Goal: Information Seeking & Learning: Find contact information

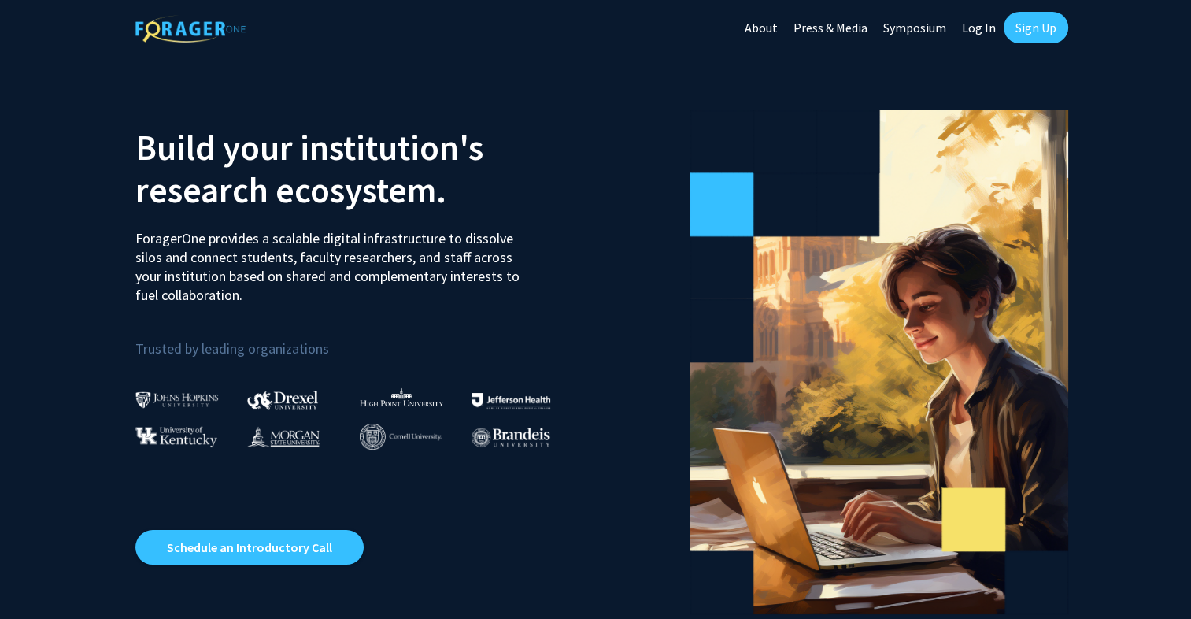
click at [971, 29] on link "Log In" at bounding box center [979, 27] width 50 height 55
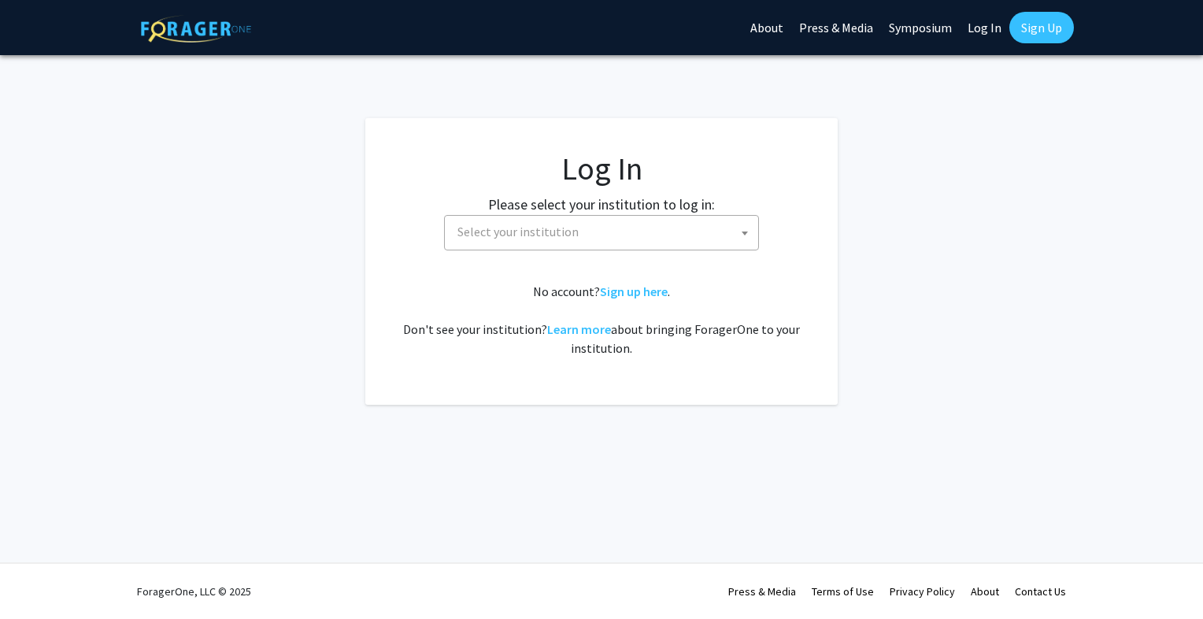
click at [608, 238] on span "Select your institution" at bounding box center [604, 232] width 307 height 32
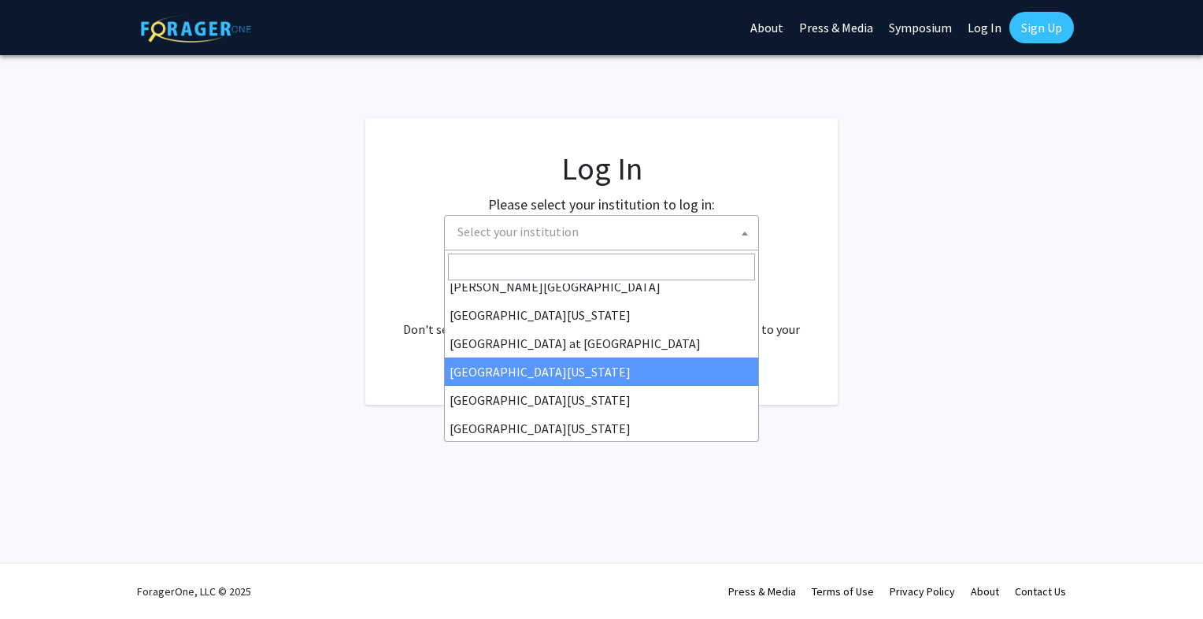
scroll to position [551, 0]
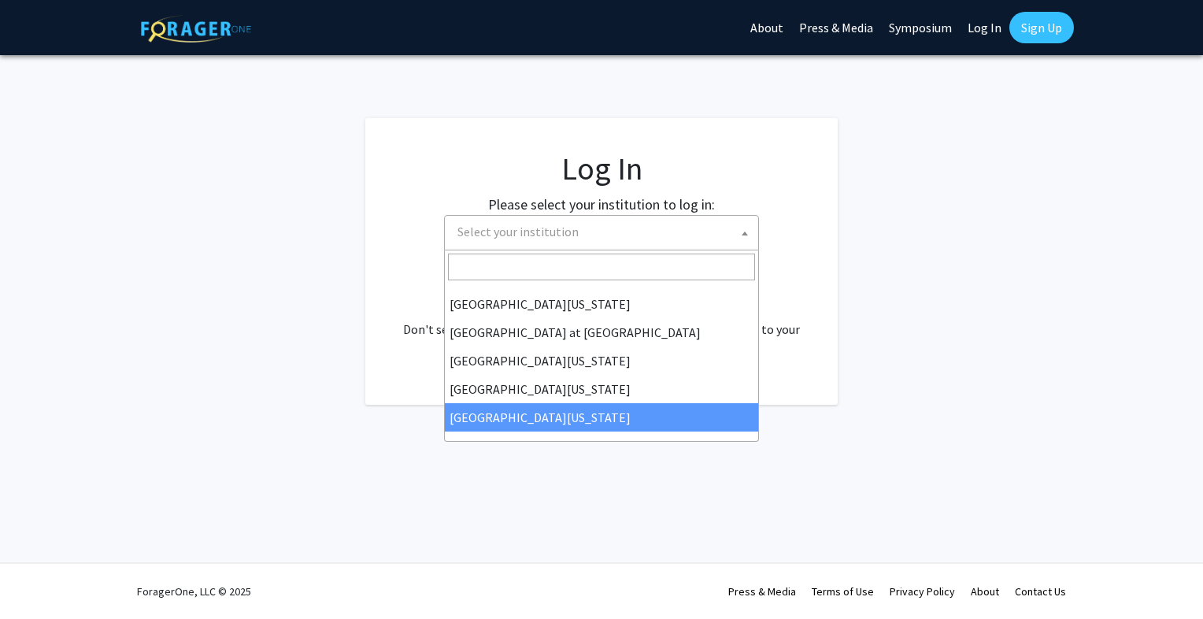
select select "33"
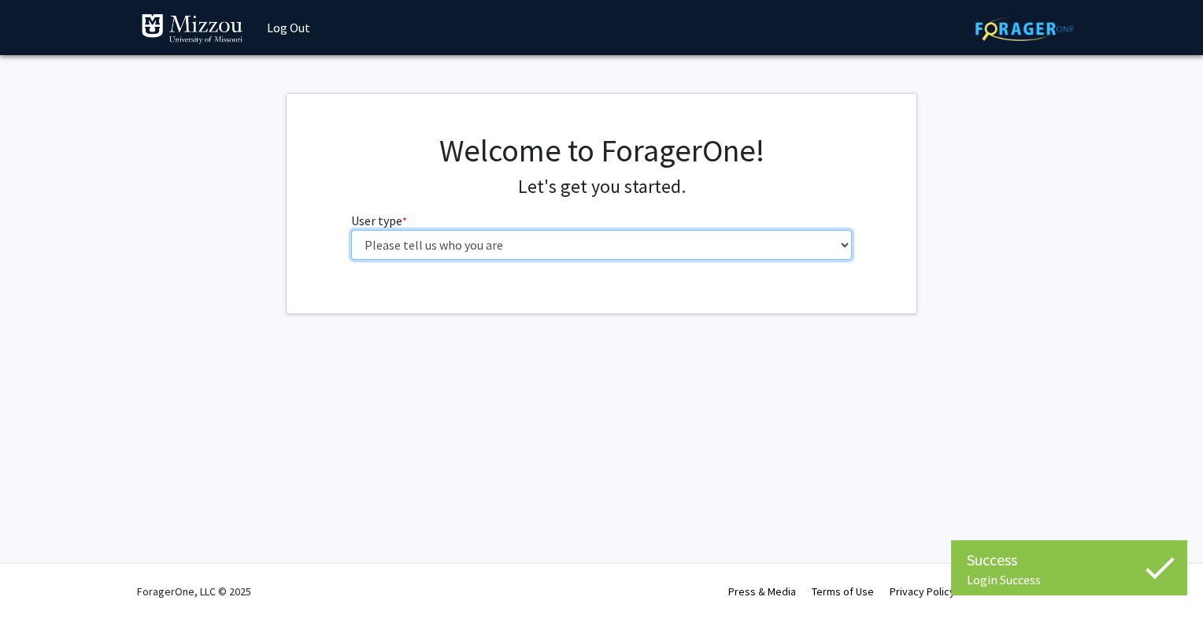
click at [650, 239] on select "Please tell us who you are Undergraduate Student Master's Student Doctoral Cand…" at bounding box center [601, 245] width 501 height 30
select select "1: undergrad"
click at [351, 230] on select "Please tell us who you are Undergraduate Student Master's Student Doctoral Cand…" at bounding box center [601, 245] width 501 height 30
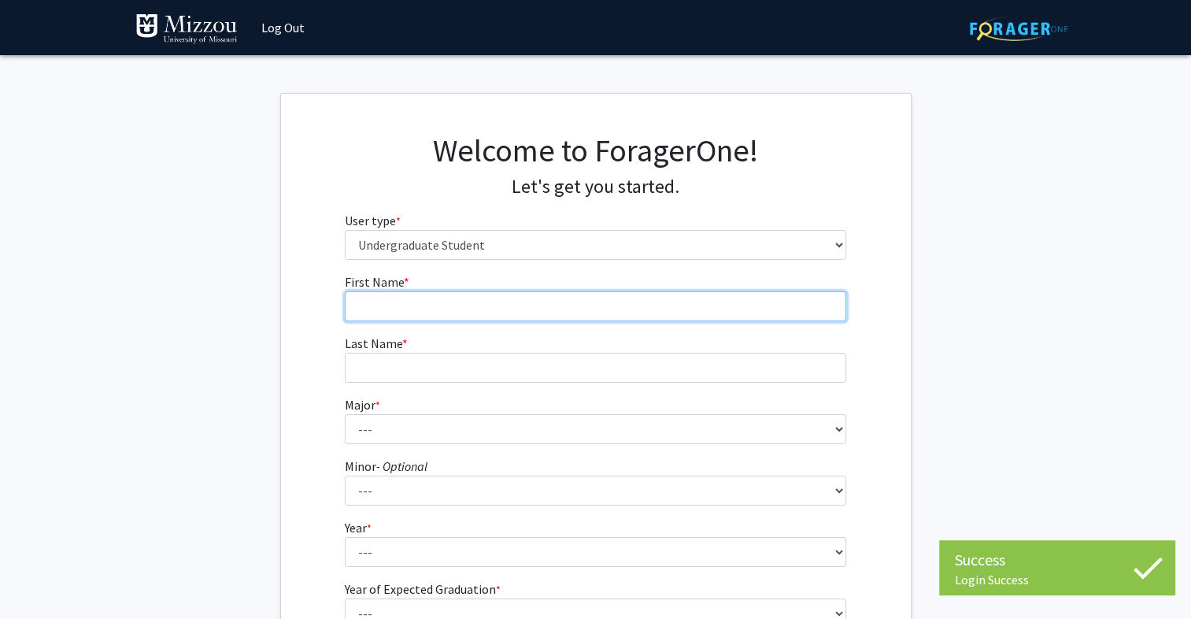
click at [557, 310] on input "First Name * required" at bounding box center [595, 306] width 501 height 30
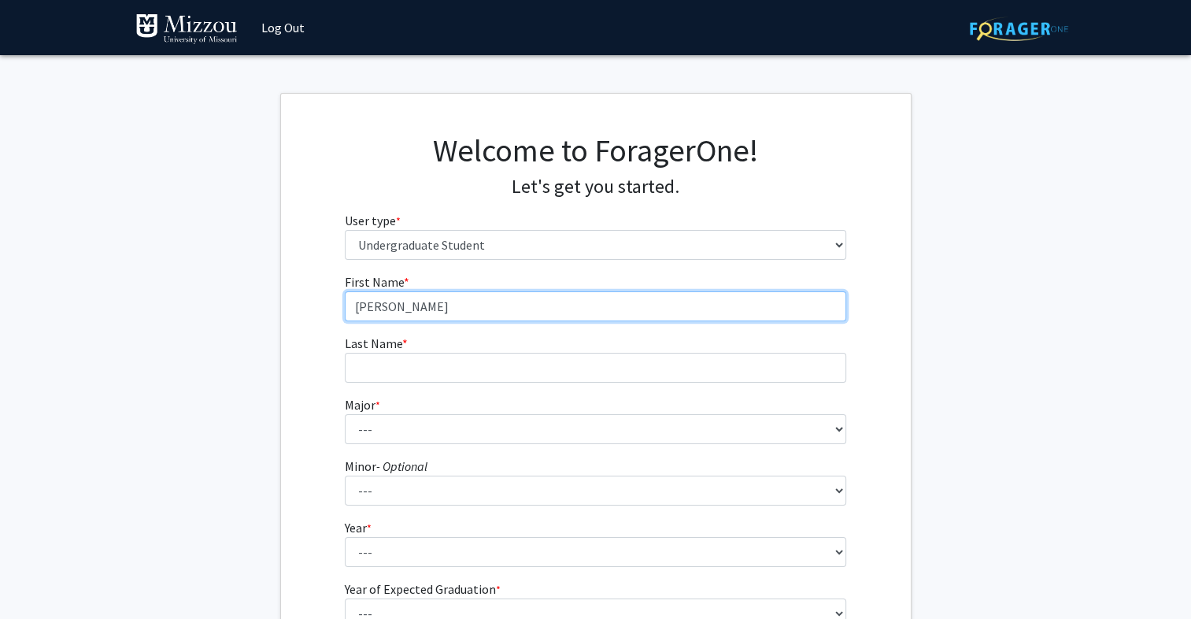
type input "Noah"
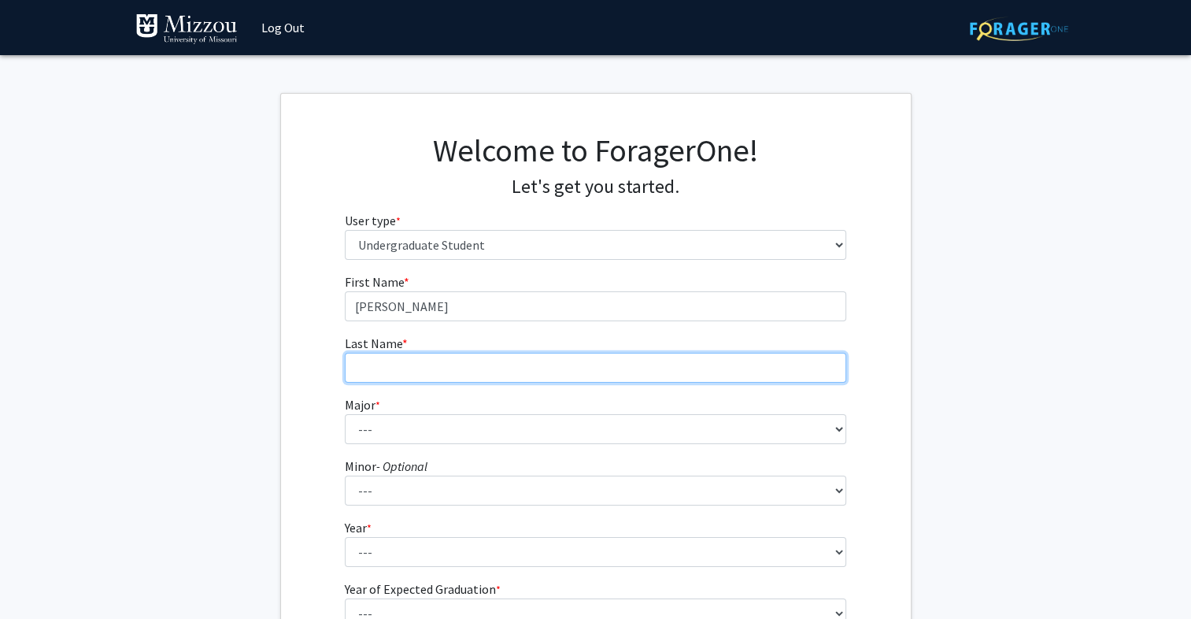
click at [675, 361] on input "Last Name * required" at bounding box center [595, 368] width 501 height 30
type input "Davis"
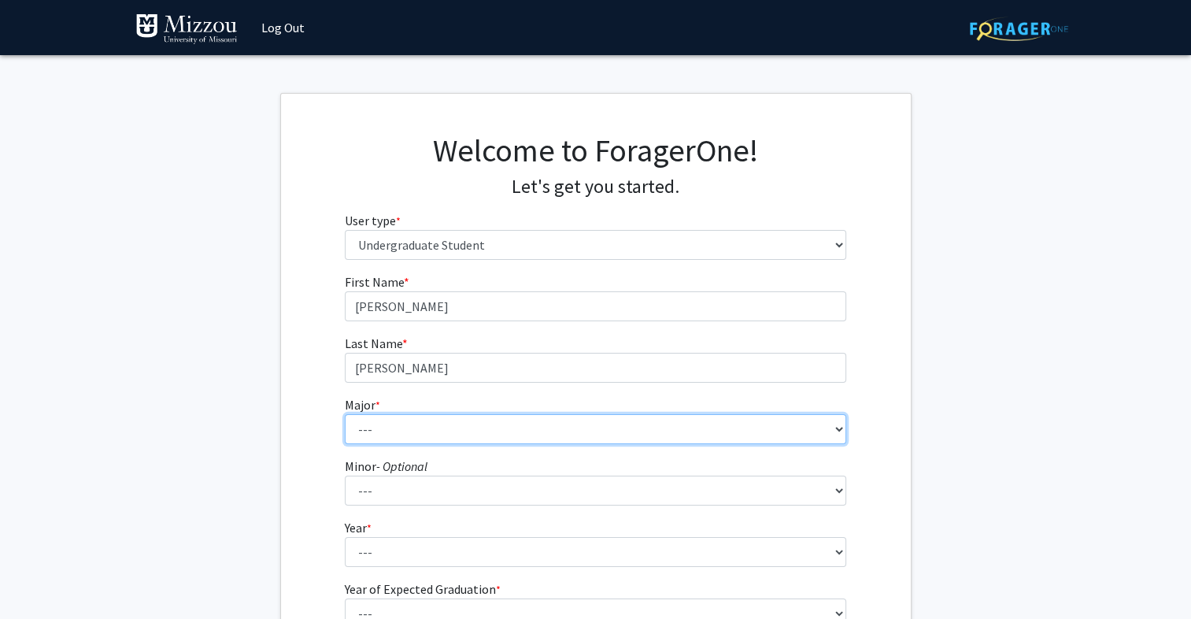
click at [843, 438] on select "--- Agribusiness Management Agricultural Education Agricultural Education: Comm…" at bounding box center [595, 429] width 501 height 30
select select "128: 2621"
click at [345, 414] on select "--- Agribusiness Management Agricultural Education Agricultural Education: Comm…" at bounding box center [595, 429] width 501 height 30
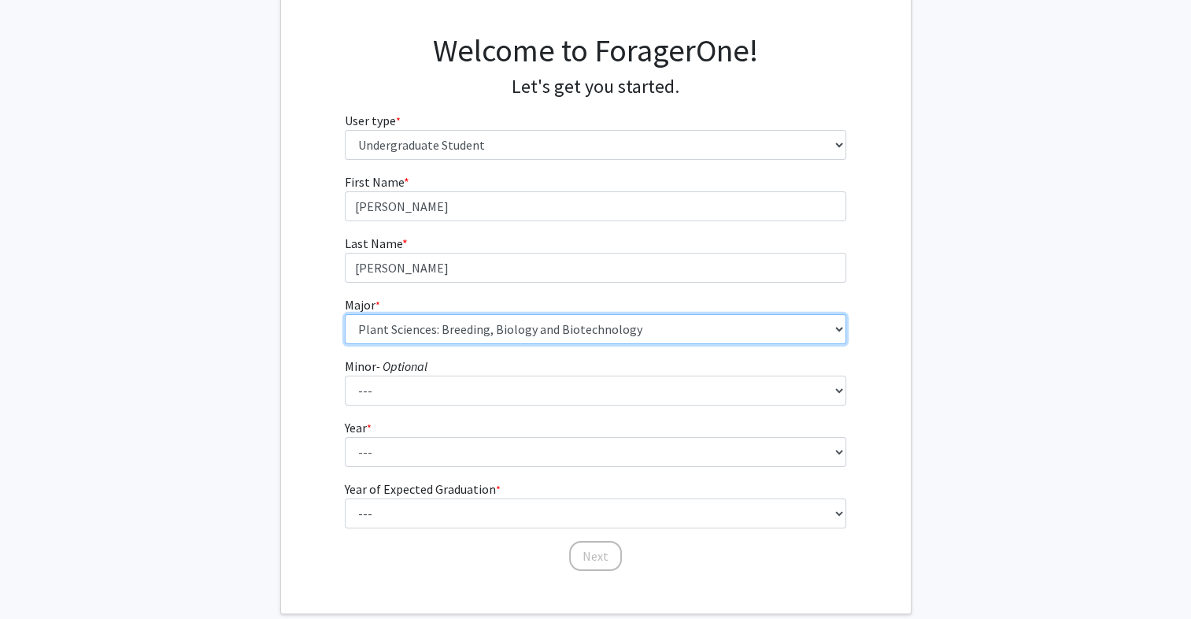
scroll to position [101, 0]
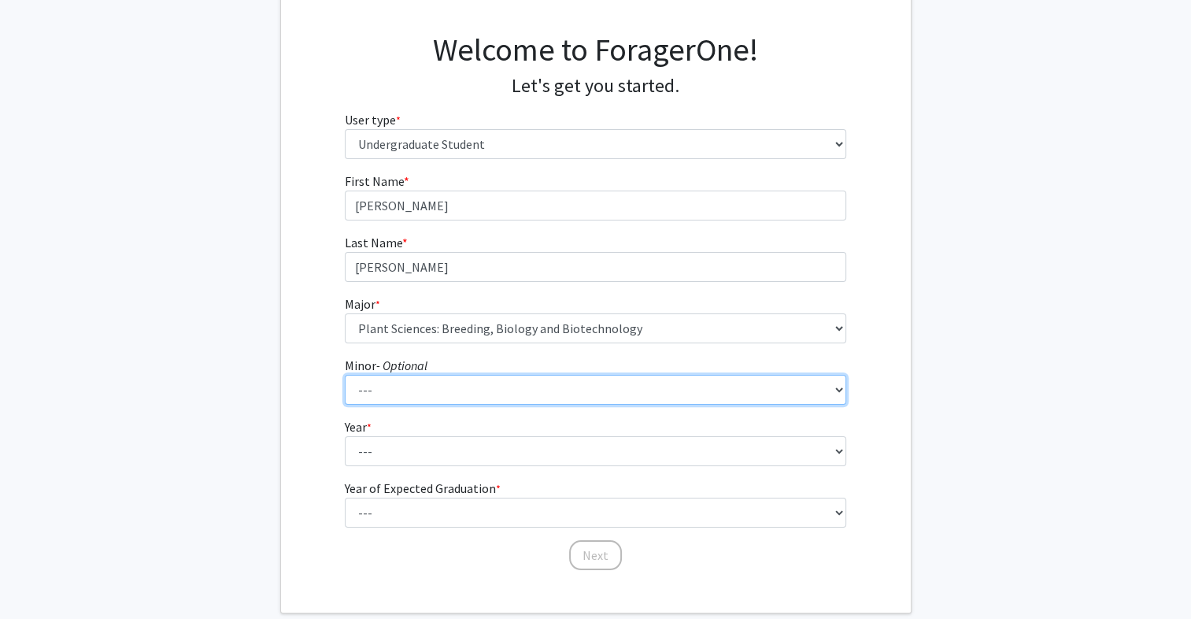
click at [467, 392] on select "--- Accountancy Aerospace Engineering Aerospace Studies Agribusiness Management…" at bounding box center [595, 390] width 501 height 30
click at [469, 392] on select "--- Accountancy Aerospace Engineering Aerospace Studies Agribusiness Management…" at bounding box center [595, 390] width 501 height 30
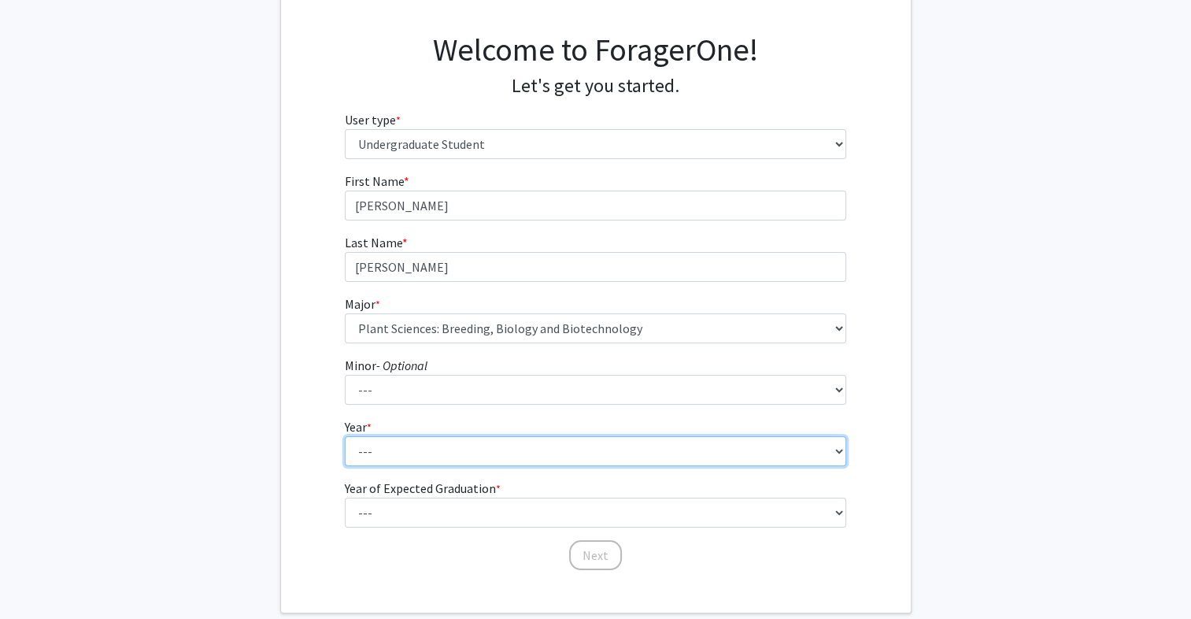
click at [463, 442] on select "--- First-year Sophomore Junior Senior Postbaccalaureate Certificate" at bounding box center [595, 451] width 501 height 30
select select "1: first-year"
click at [345, 436] on select "--- First-year Sophomore Junior Senior Postbaccalaureate Certificate" at bounding box center [595, 451] width 501 height 30
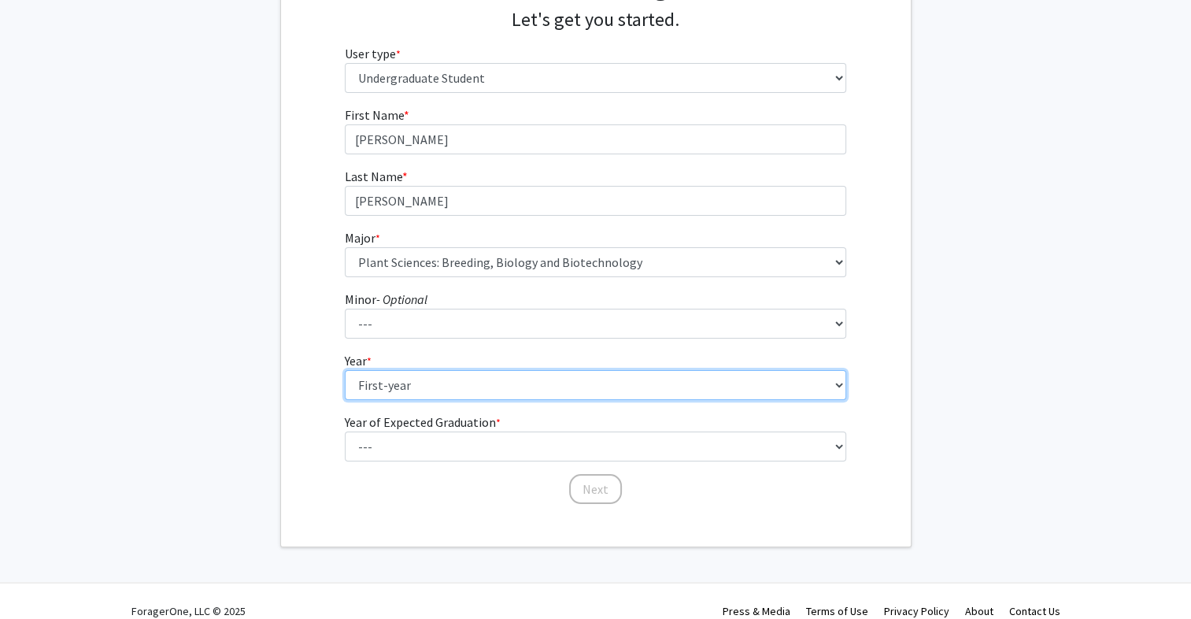
scroll to position [170, 0]
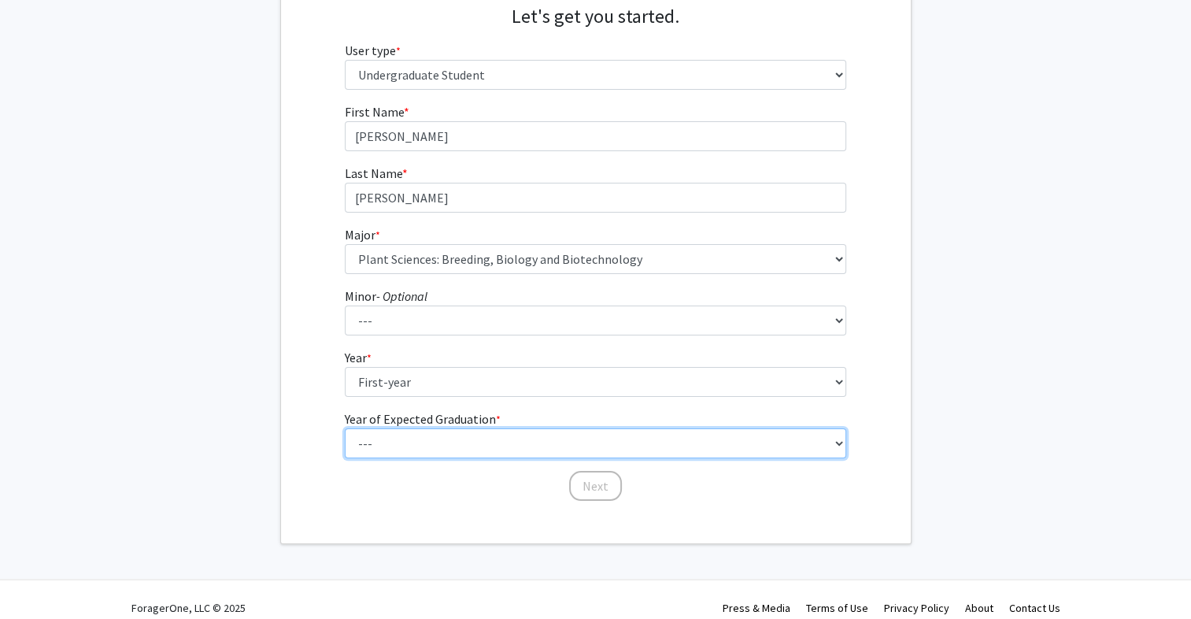
click at [494, 440] on select "--- 2025 2026 2027 2028 2029 2030 2031 2032 2033 2034" at bounding box center [595, 443] width 501 height 30
select select "5: 2029"
click at [345, 428] on select "--- 2025 2026 2027 2028 2029 2030 2031 2032 2033 2034" at bounding box center [595, 443] width 501 height 30
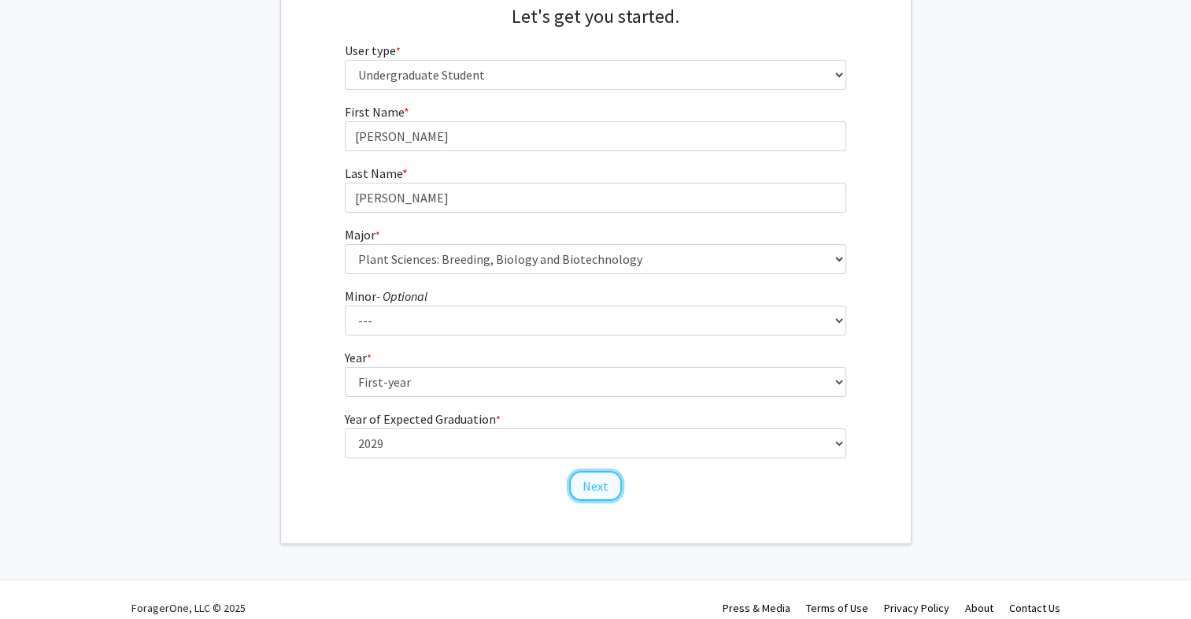
click at [606, 484] on button "Next" at bounding box center [595, 486] width 53 height 30
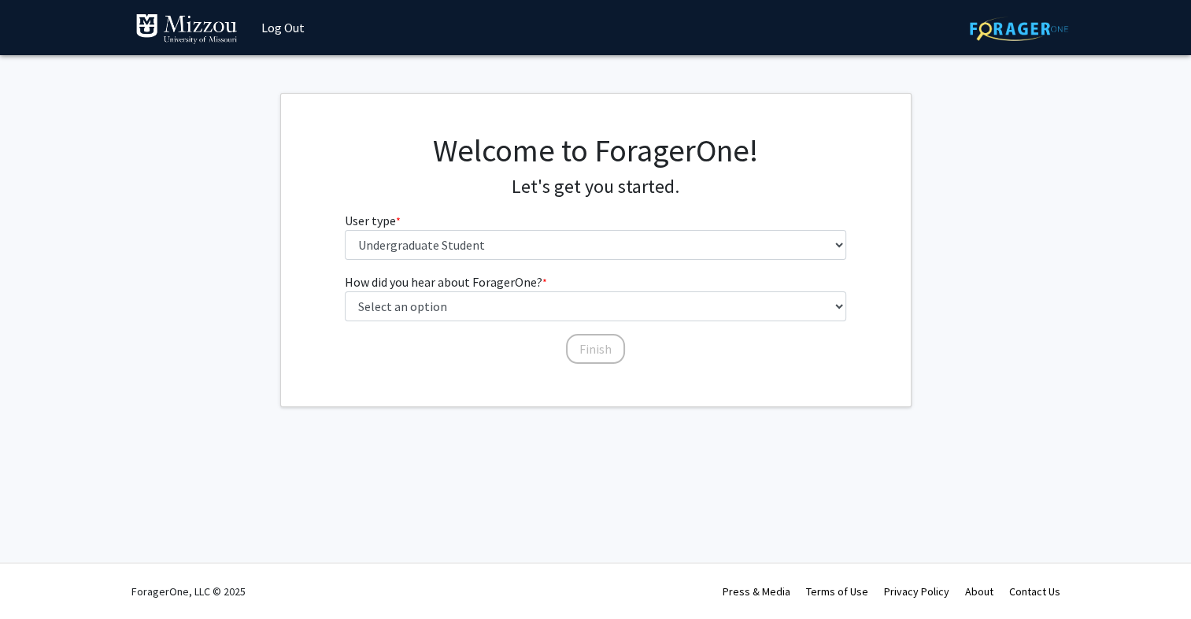
scroll to position [0, 0]
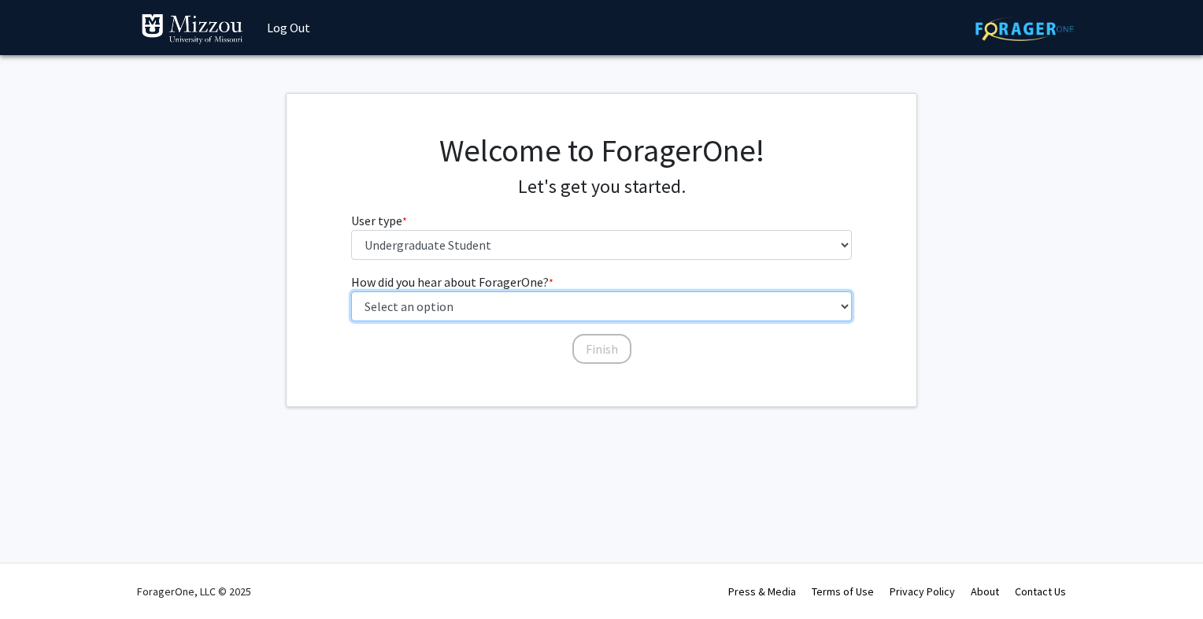
click at [471, 305] on select "Select an option Peer/student recommendation Faculty/staff recommendation Unive…" at bounding box center [601, 306] width 501 height 30
select select "1: peer_recommendation"
click at [351, 291] on select "Select an option Peer/student recommendation Faculty/staff recommendation Unive…" at bounding box center [601, 306] width 501 height 30
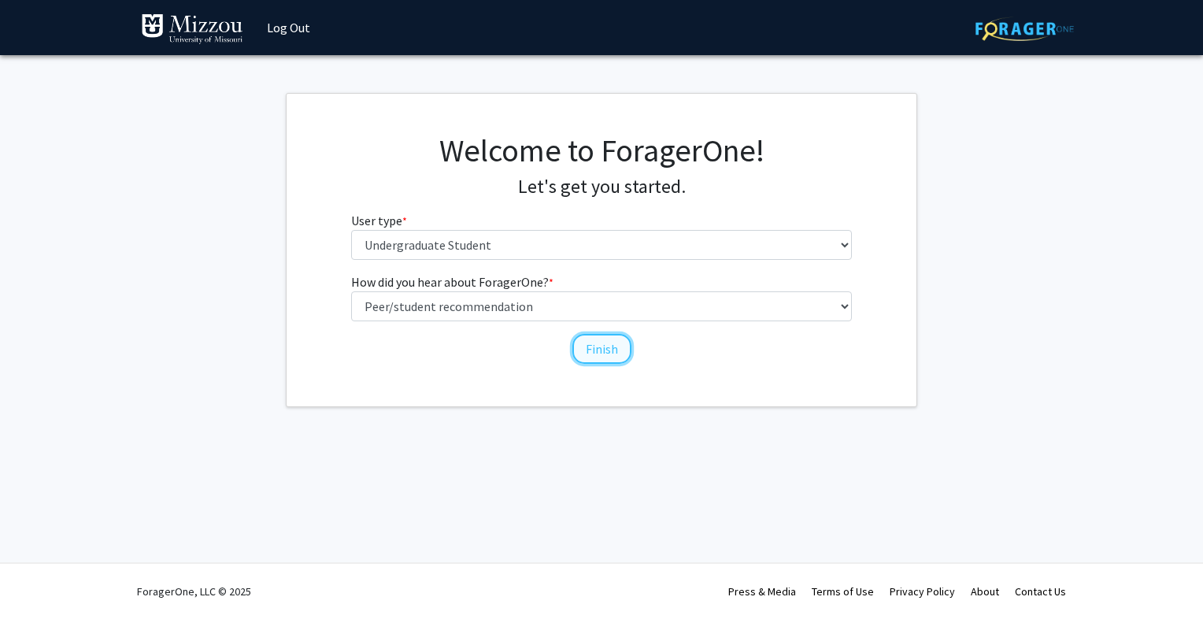
click at [601, 342] on button "Finish" at bounding box center [601, 349] width 59 height 30
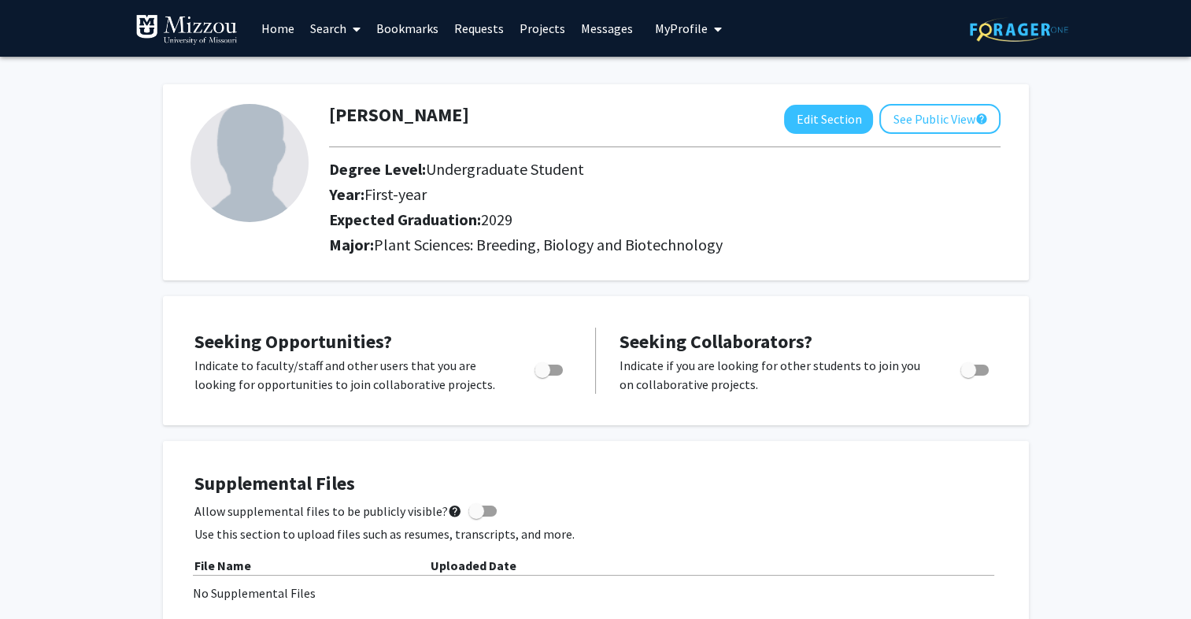
click at [542, 28] on link "Projects" at bounding box center [542, 28] width 61 height 55
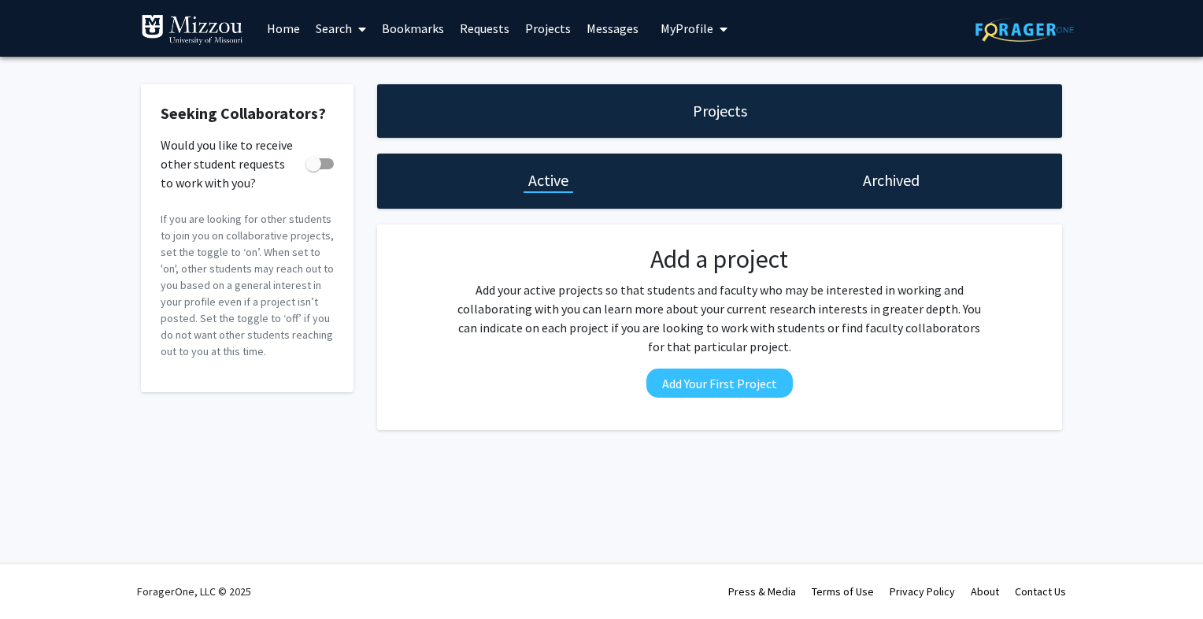
click at [274, 33] on link "Home" at bounding box center [283, 28] width 49 height 55
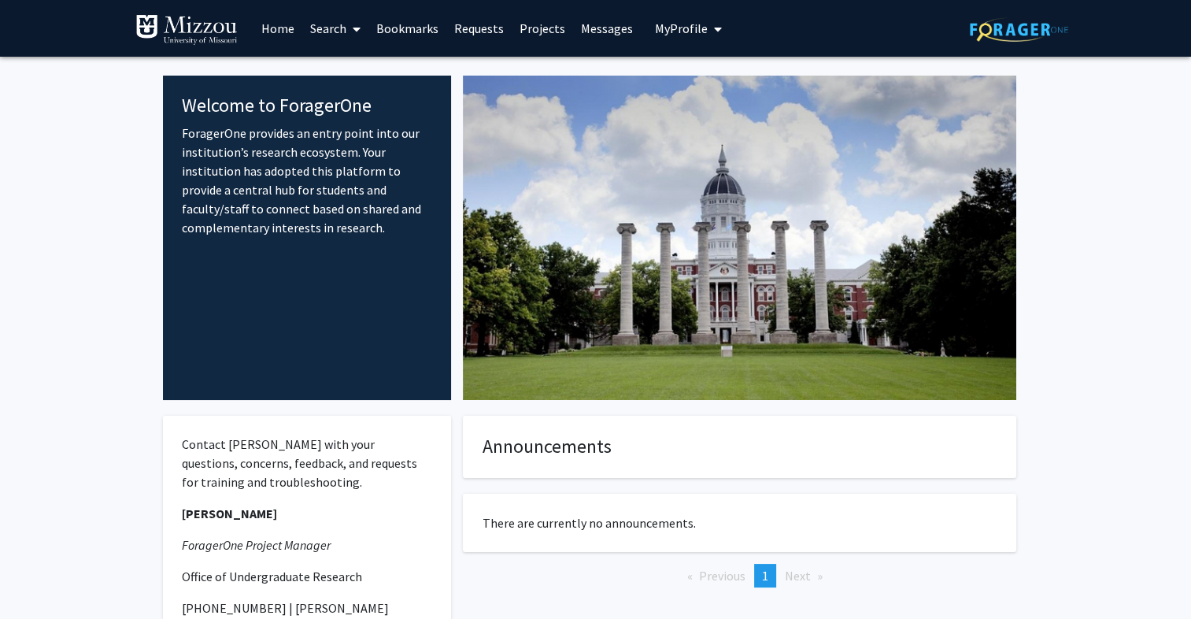
click at [336, 25] on link "Search" at bounding box center [335, 28] width 66 height 55
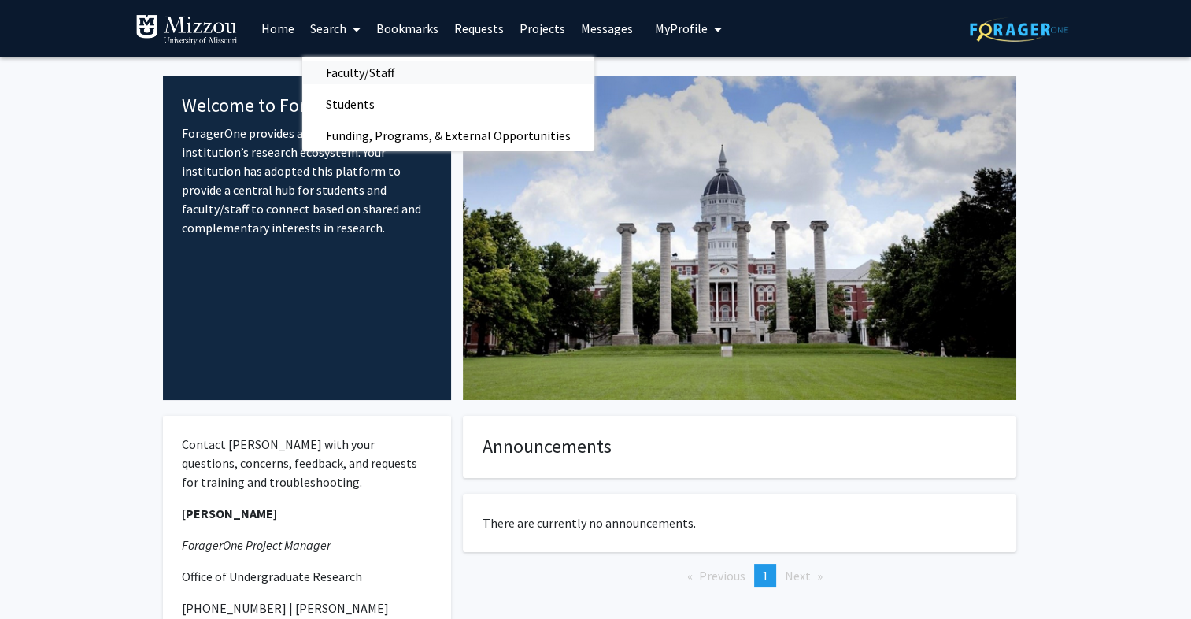
click at [368, 64] on span "Faculty/Staff" at bounding box center [360, 72] width 116 height 31
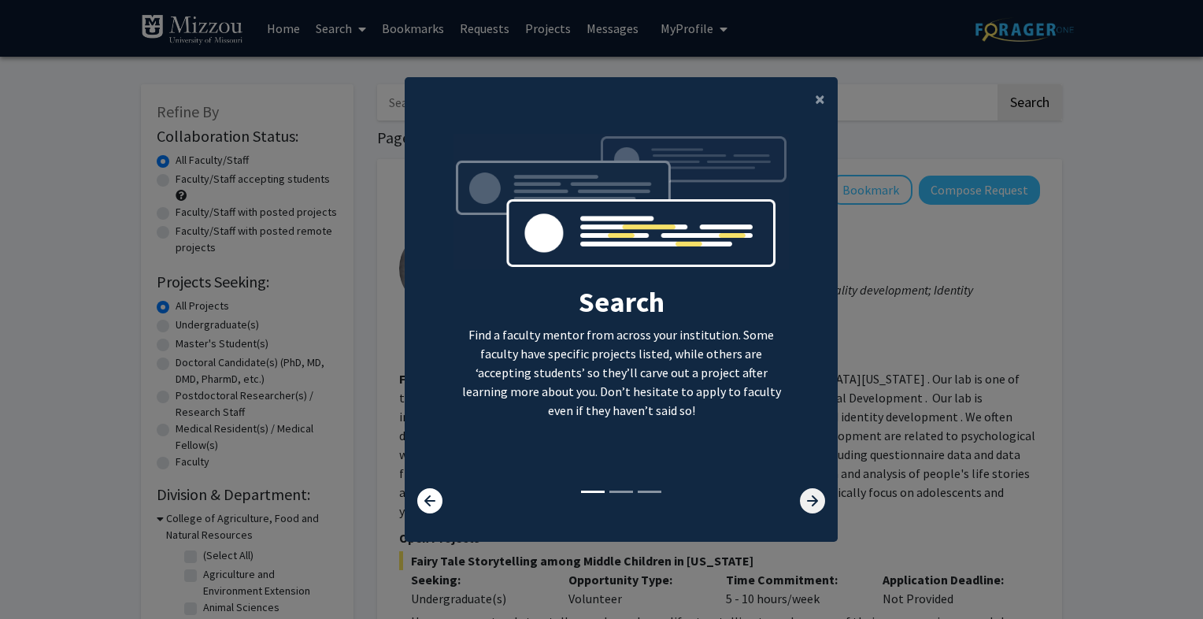
click at [801, 503] on icon at bounding box center [812, 500] width 25 height 25
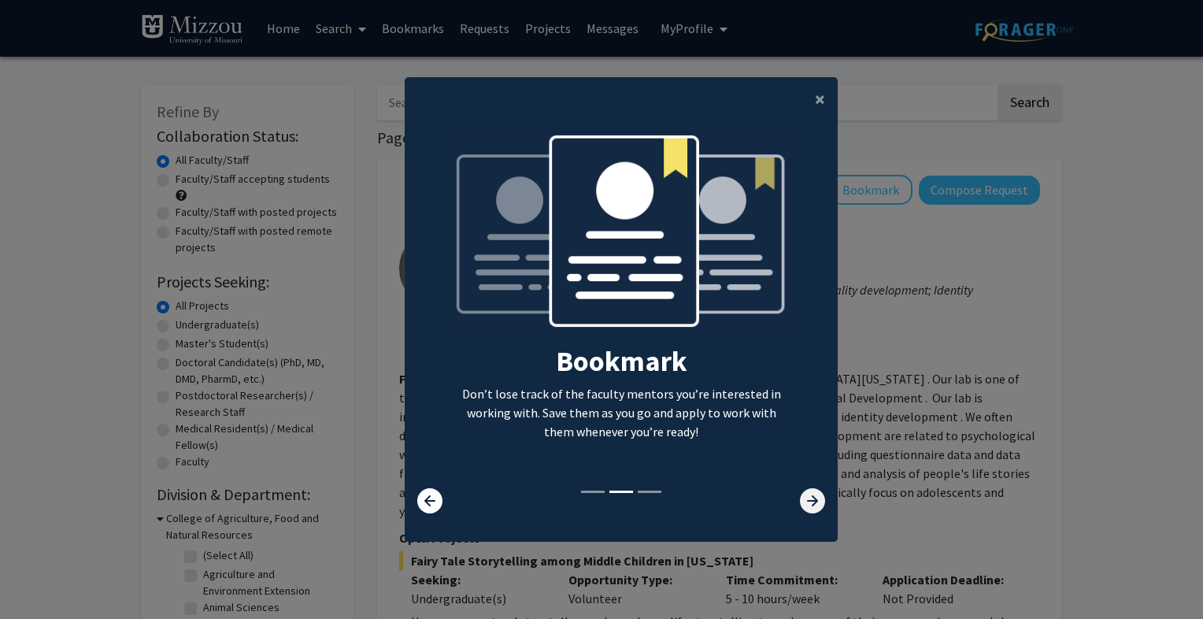
click at [801, 503] on icon at bounding box center [812, 500] width 25 height 25
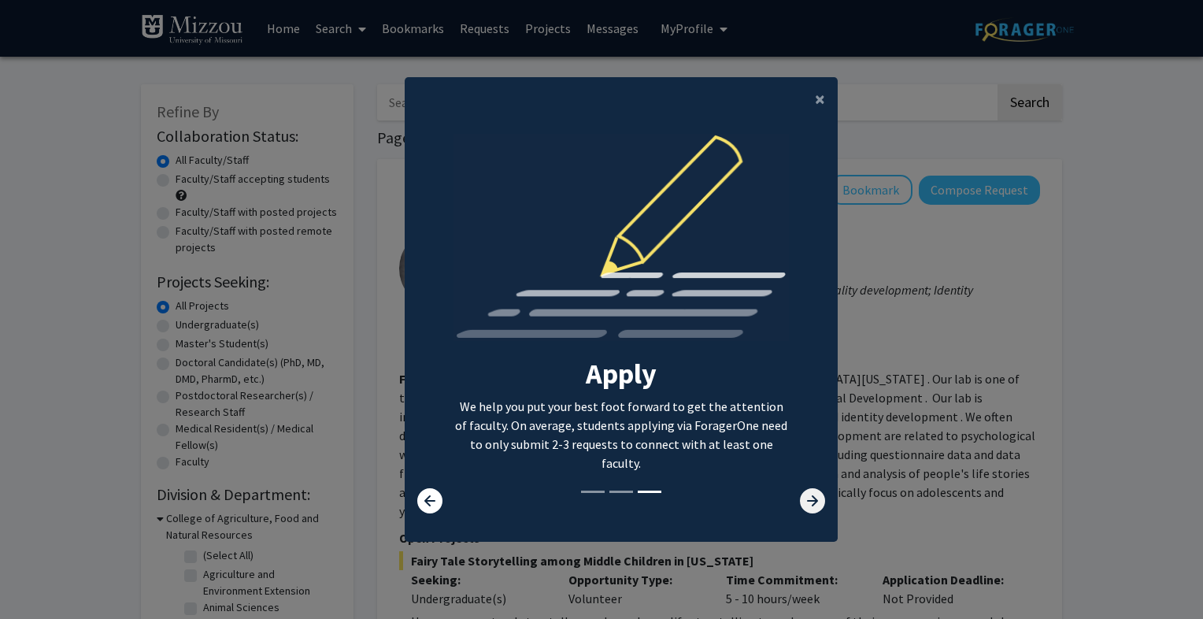
click at [801, 503] on icon at bounding box center [812, 500] width 25 height 25
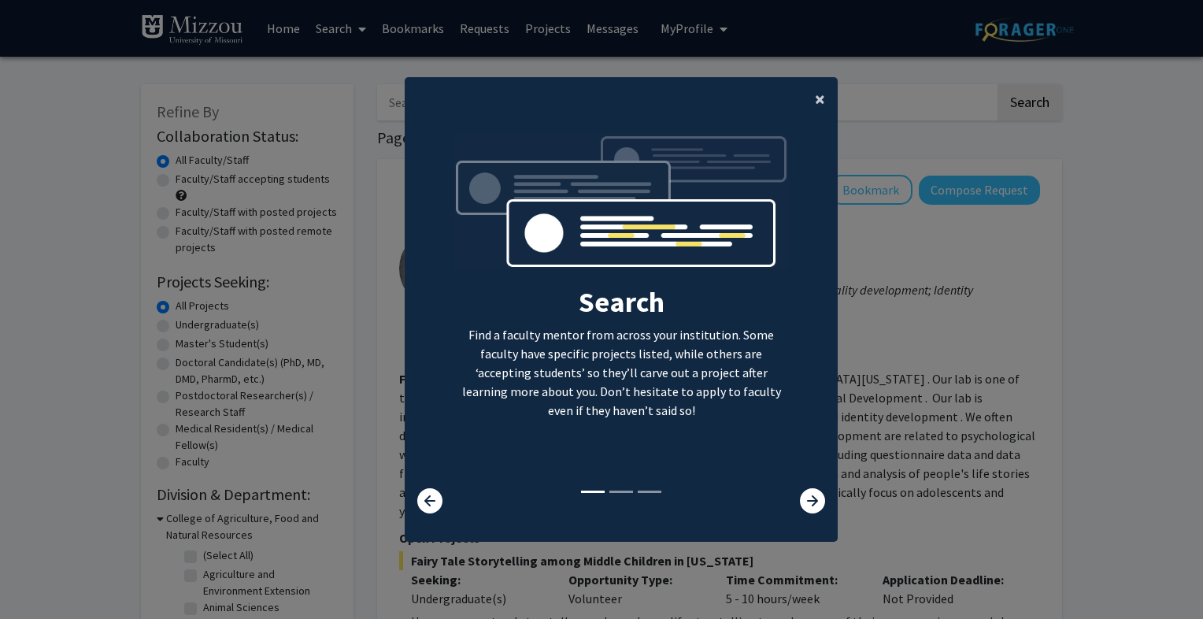
click at [817, 96] on span "×" at bounding box center [820, 99] width 10 height 24
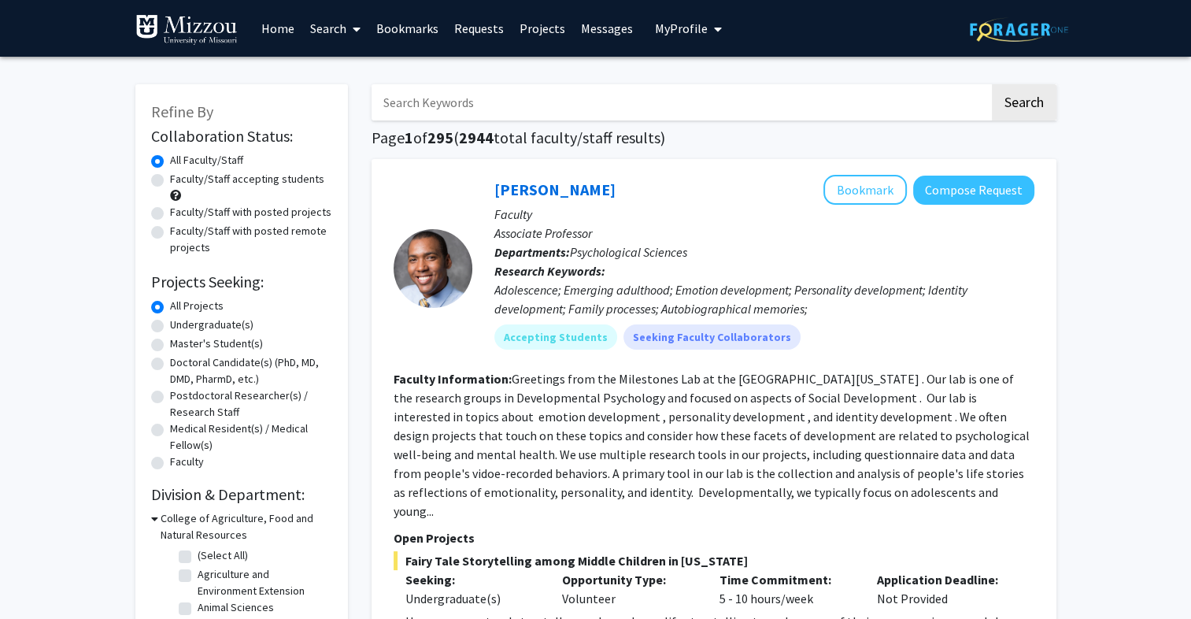
click at [696, 105] on input "Search Keywords" at bounding box center [681, 102] width 618 height 36
type input "jaime barros-rios"
click at [992, 84] on button "Search" at bounding box center [1024, 102] width 65 height 36
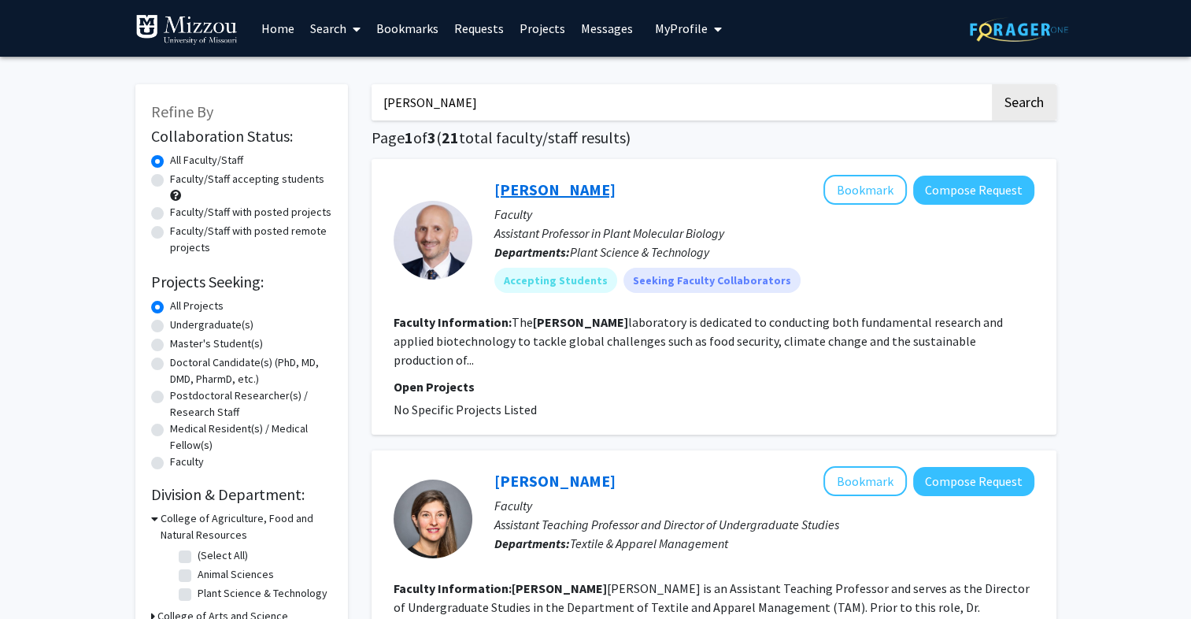
click at [585, 180] on link "Jaime Barros-Rios" at bounding box center [554, 189] width 121 height 20
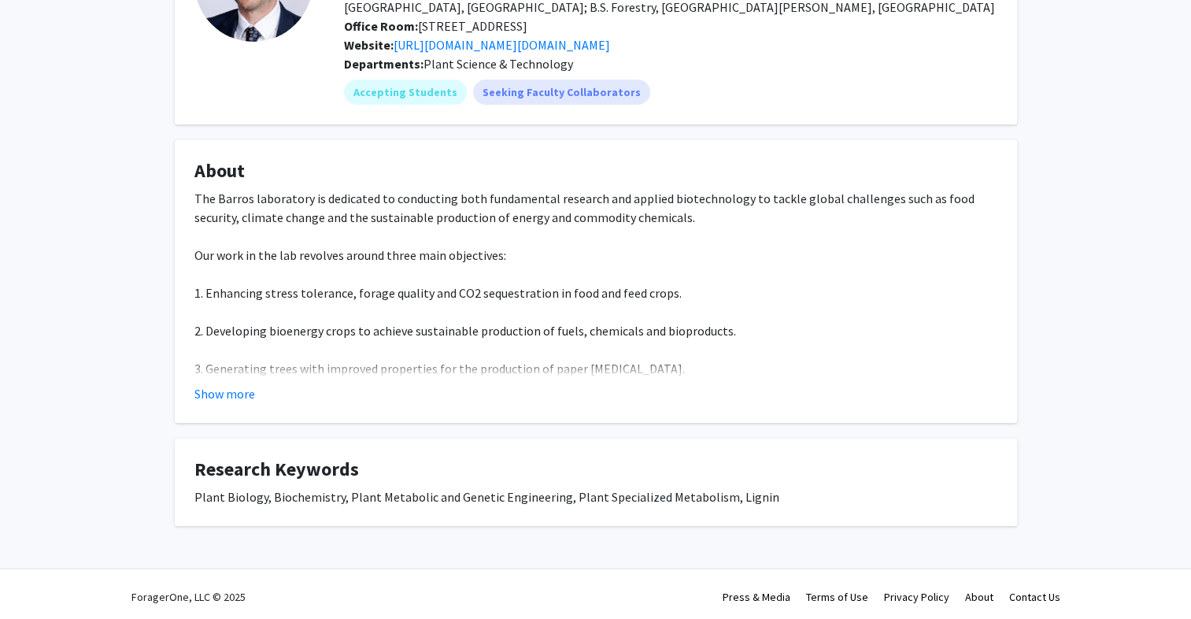
scroll to position [169, 0]
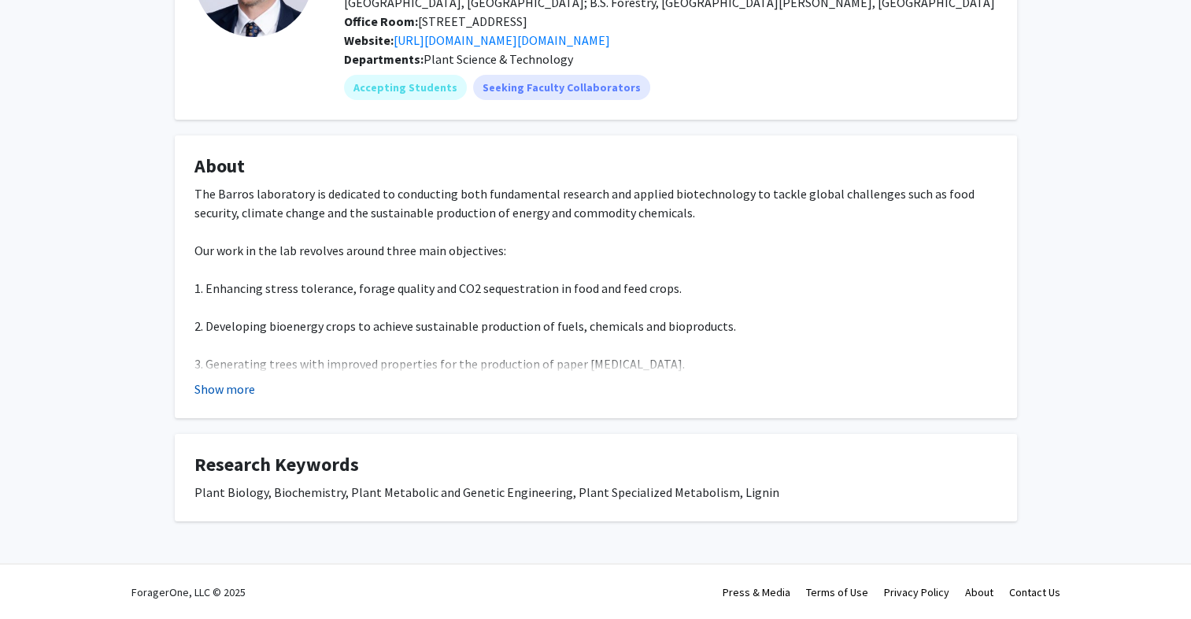
click at [242, 392] on button "Show more" at bounding box center [224, 388] width 61 height 19
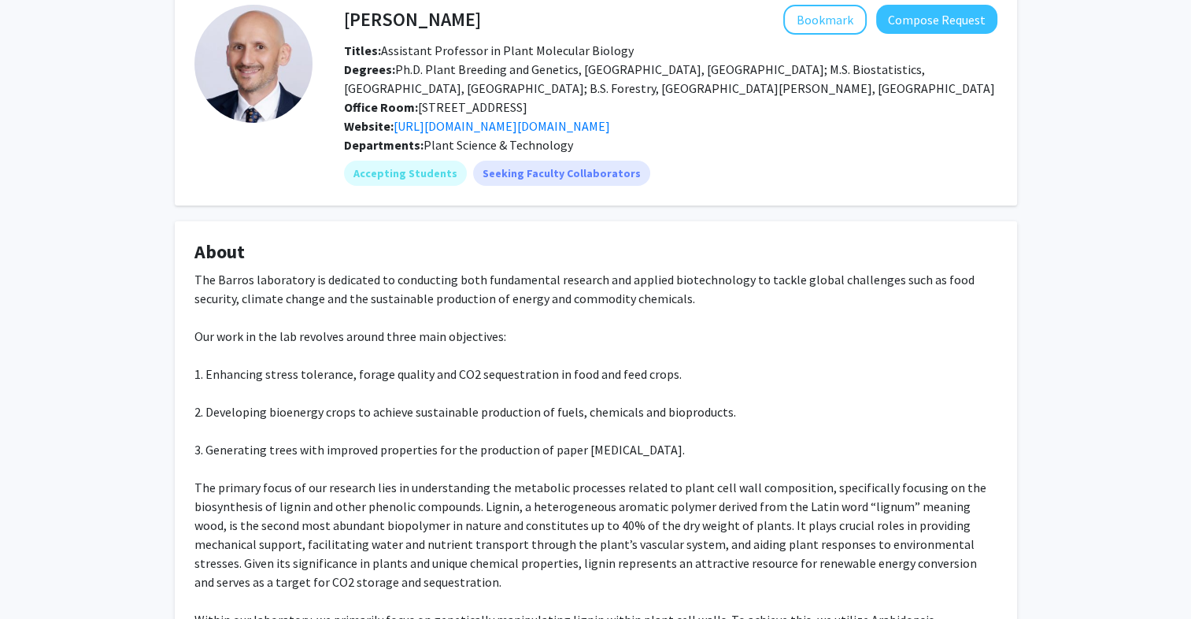
scroll to position [0, 0]
